Goal: Check status: Check status

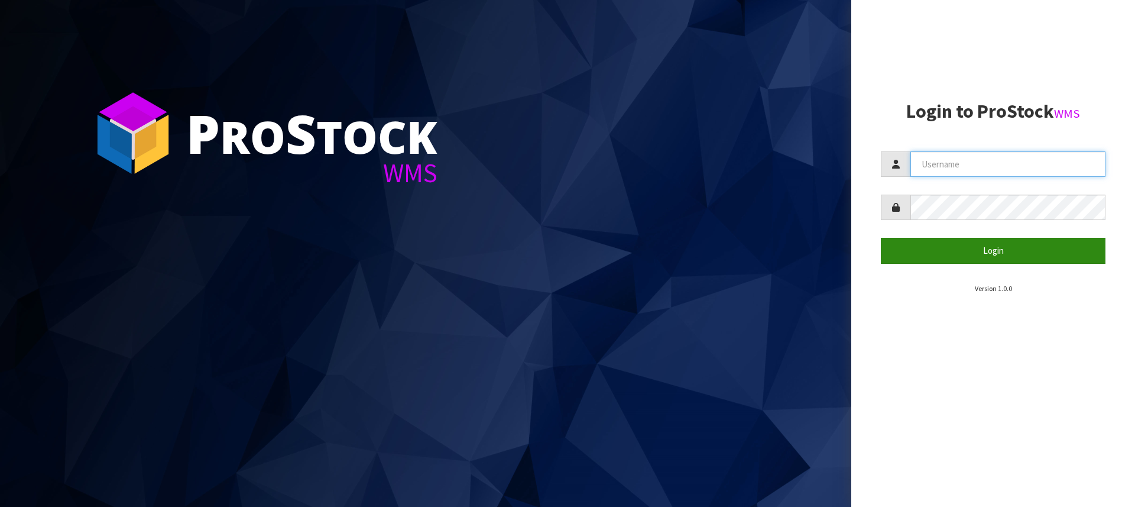
type input "[PERSON_NAME][EMAIL_ADDRESS][DOMAIN_NAME]"
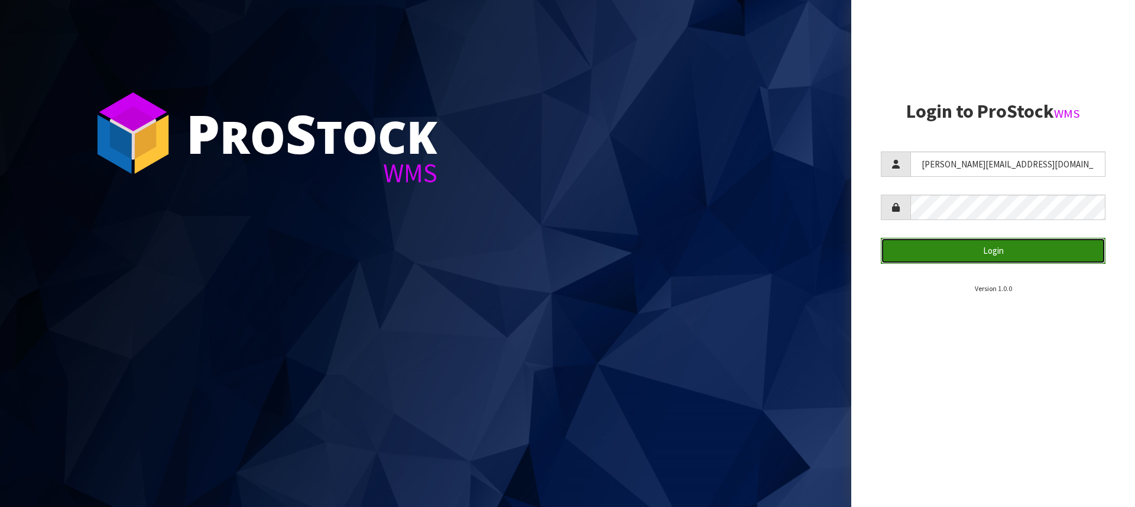
click at [973, 250] on button "Login" at bounding box center [993, 250] width 225 height 25
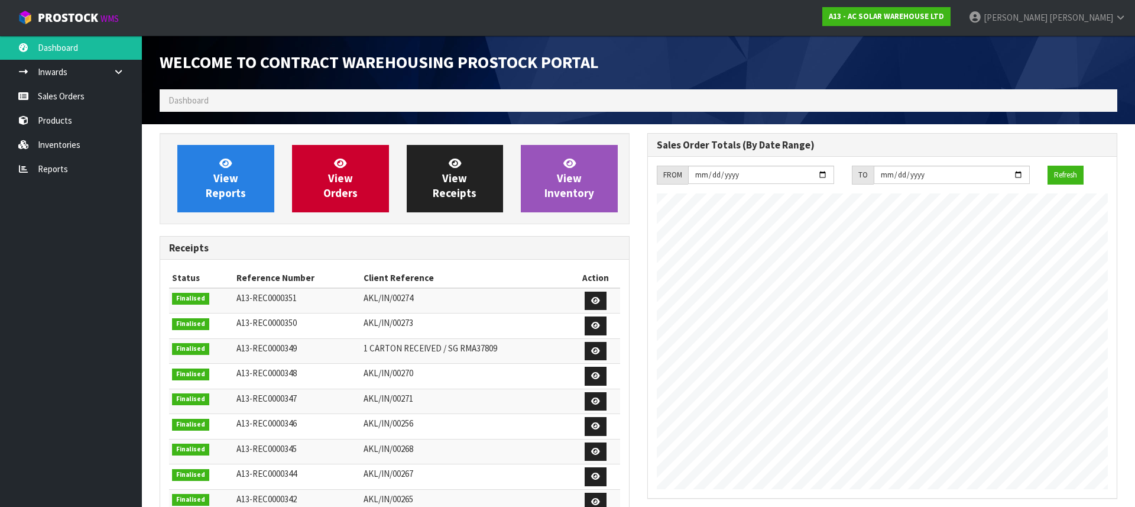
scroll to position [694, 488]
click at [83, 95] on link "Sales Orders" at bounding box center [71, 96] width 142 height 24
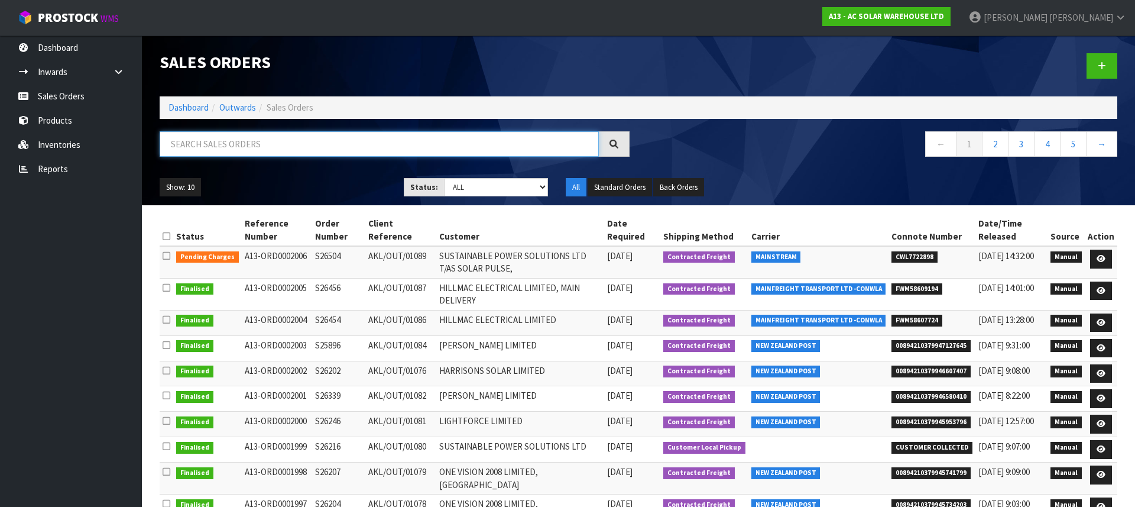
click at [242, 138] on input "text" at bounding box center [379, 143] width 439 height 25
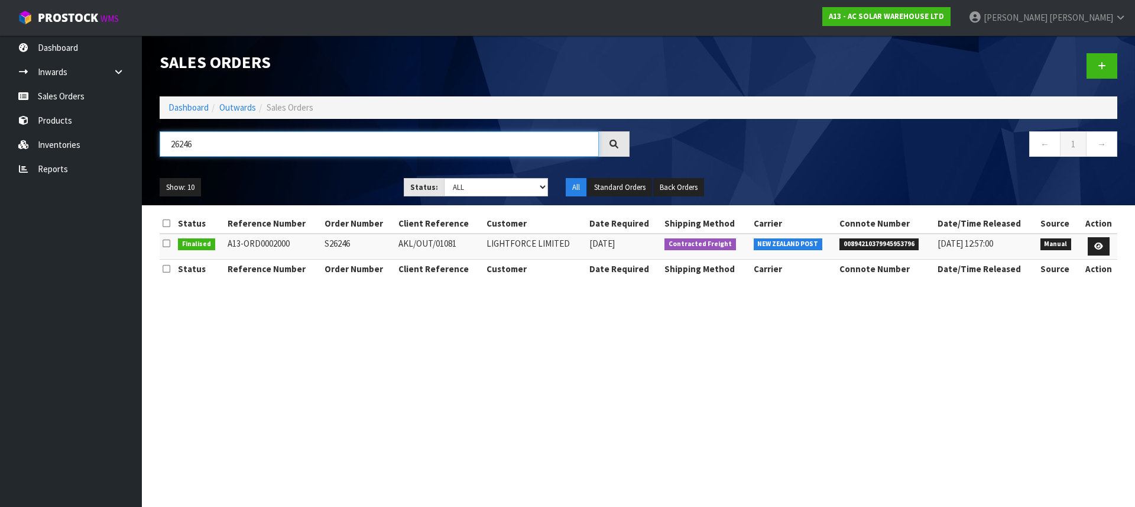
type input "26246"
click at [845, 246] on span "00894210379945953796" at bounding box center [879, 244] width 79 height 12
copy span "00894210379945953796"
click at [219, 138] on input "26246" at bounding box center [379, 143] width 439 height 25
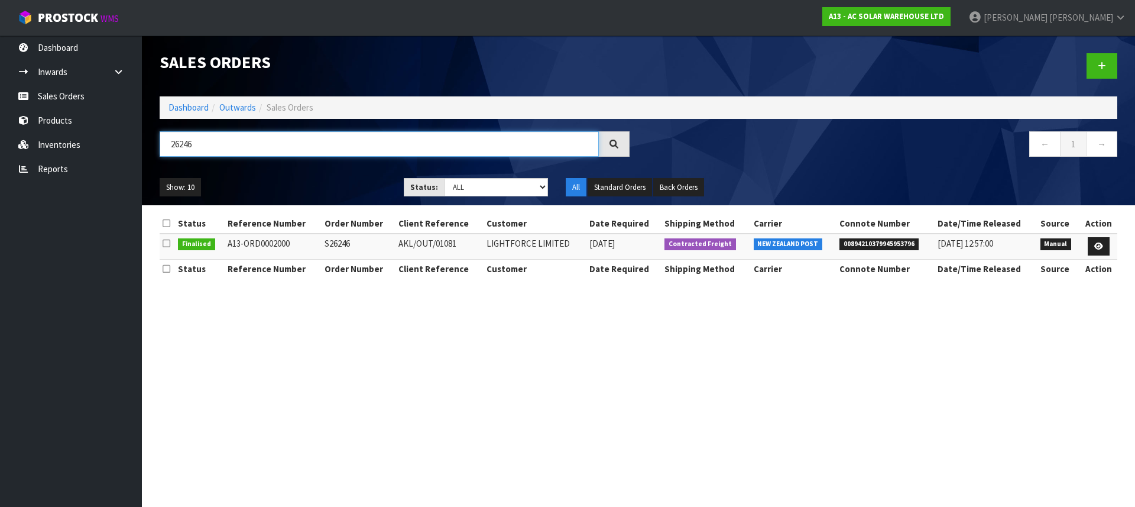
click at [219, 138] on input "26246" at bounding box center [379, 143] width 439 height 25
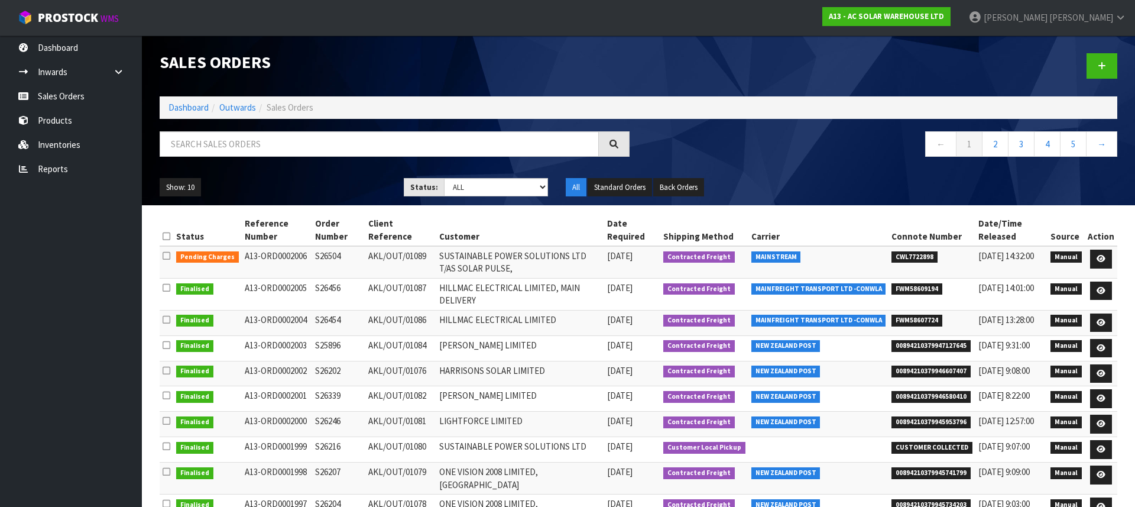
click at [917, 258] on span "CWL7722898" at bounding box center [915, 257] width 46 height 12
copy span "CWL7722898"
